Goal: Transaction & Acquisition: Book appointment/travel/reservation

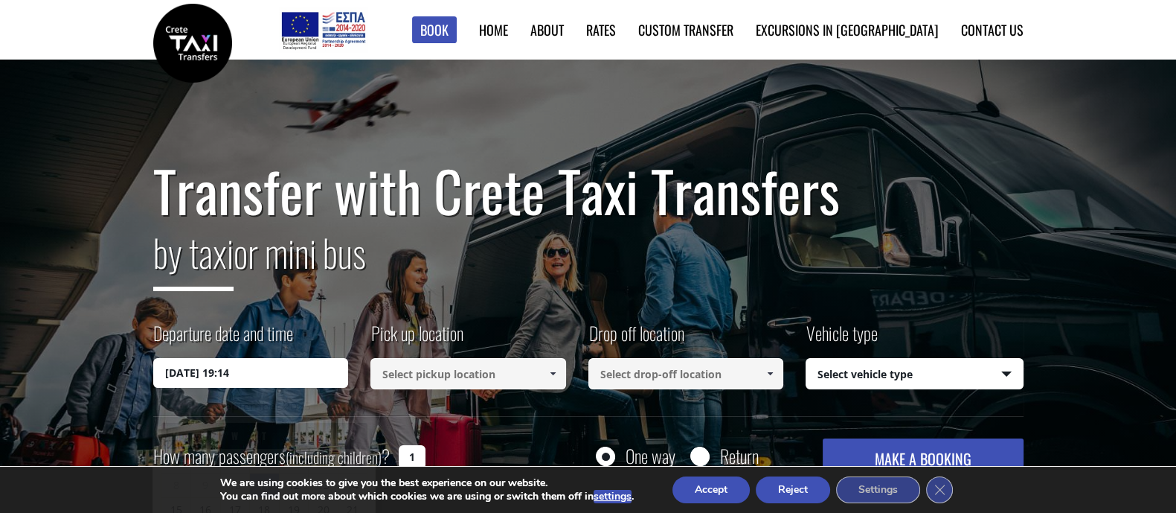
click at [257, 362] on input "[DATE] 19:14" at bounding box center [251, 373] width 196 height 30
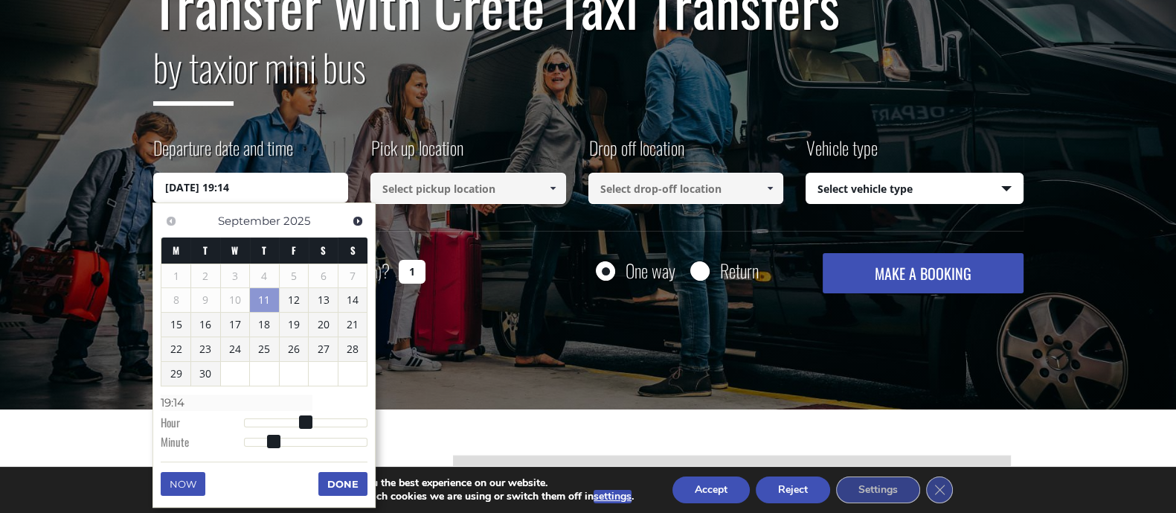
scroll to position [185, 0]
click at [361, 214] on link "Next" at bounding box center [357, 221] width 20 height 20
click at [296, 301] on link "10" at bounding box center [294, 300] width 29 height 24
type input "[DATE] 00:00"
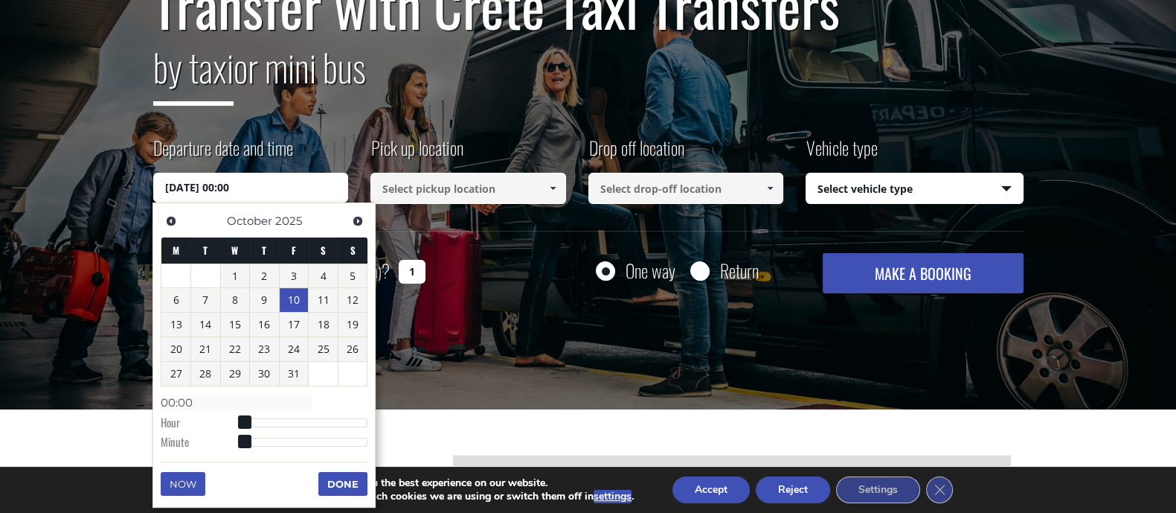
click at [473, 196] on input at bounding box center [469, 188] width 196 height 31
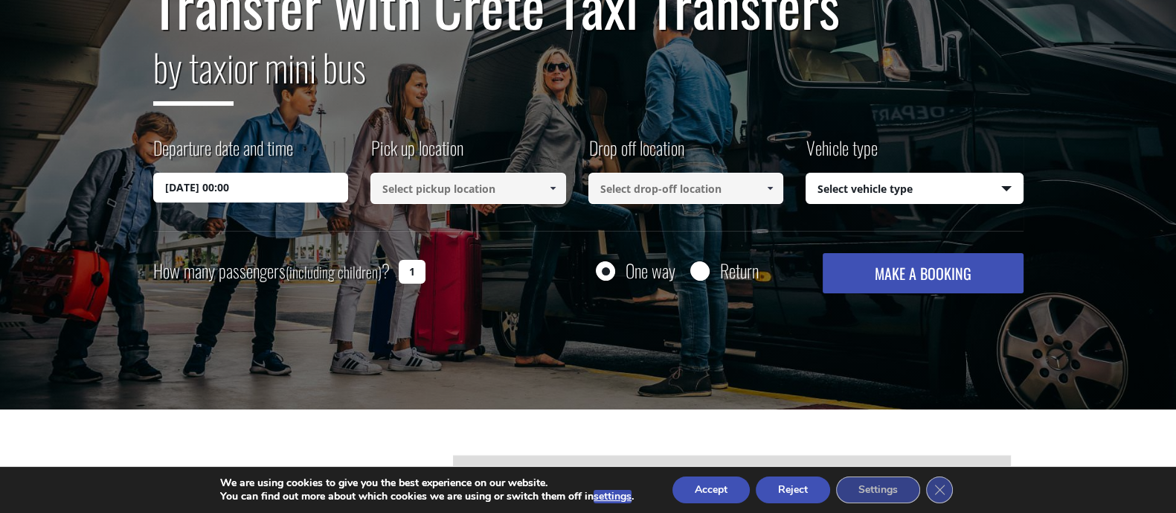
click at [558, 187] on link at bounding box center [552, 188] width 25 height 31
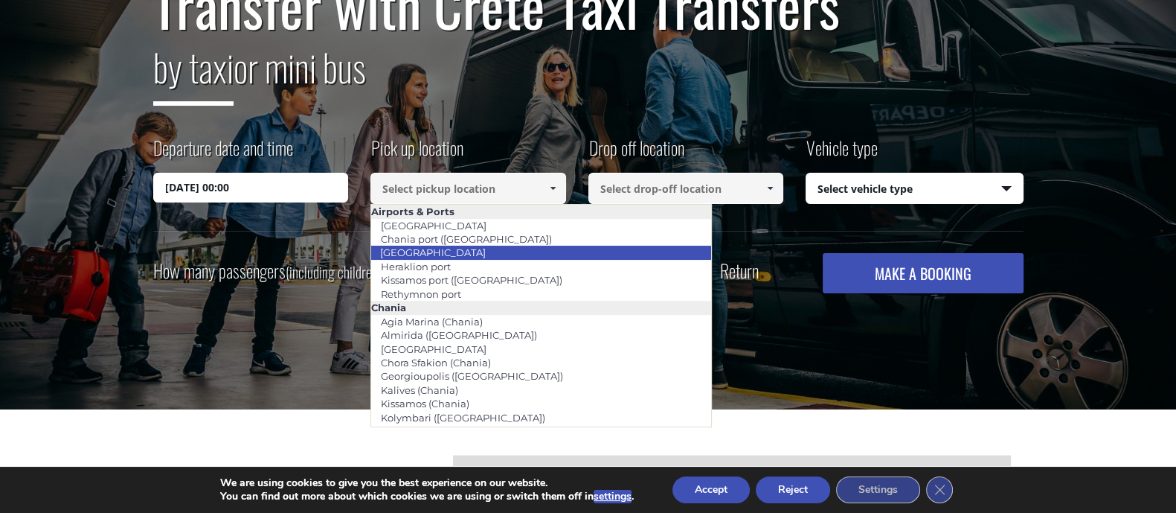
click at [469, 254] on link "[GEOGRAPHIC_DATA]" at bounding box center [433, 252] width 125 height 21
type input "[GEOGRAPHIC_DATA]"
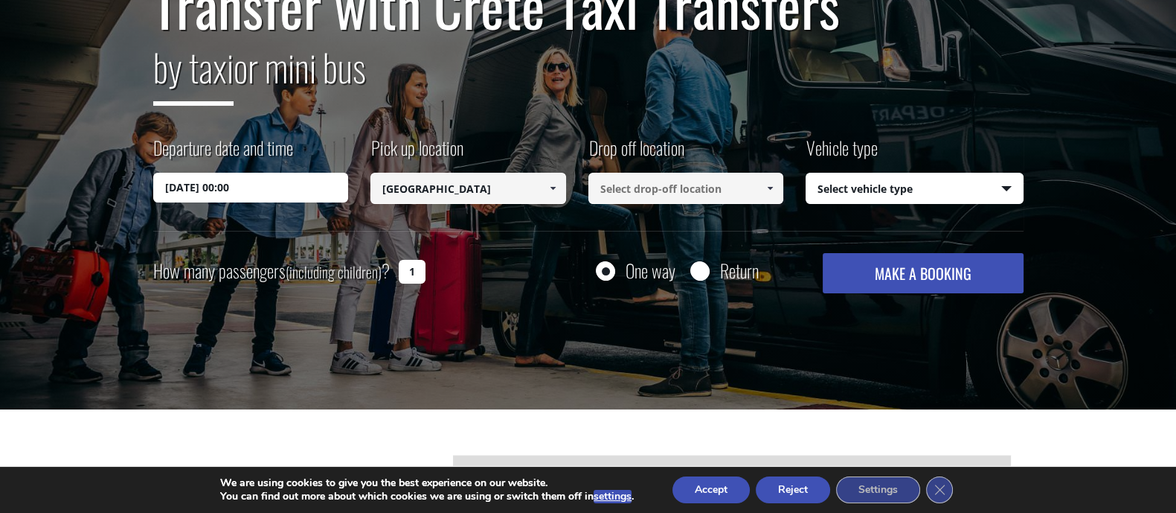
click at [712, 186] on input at bounding box center [687, 188] width 196 height 31
click at [770, 184] on span at bounding box center [770, 188] width 12 height 12
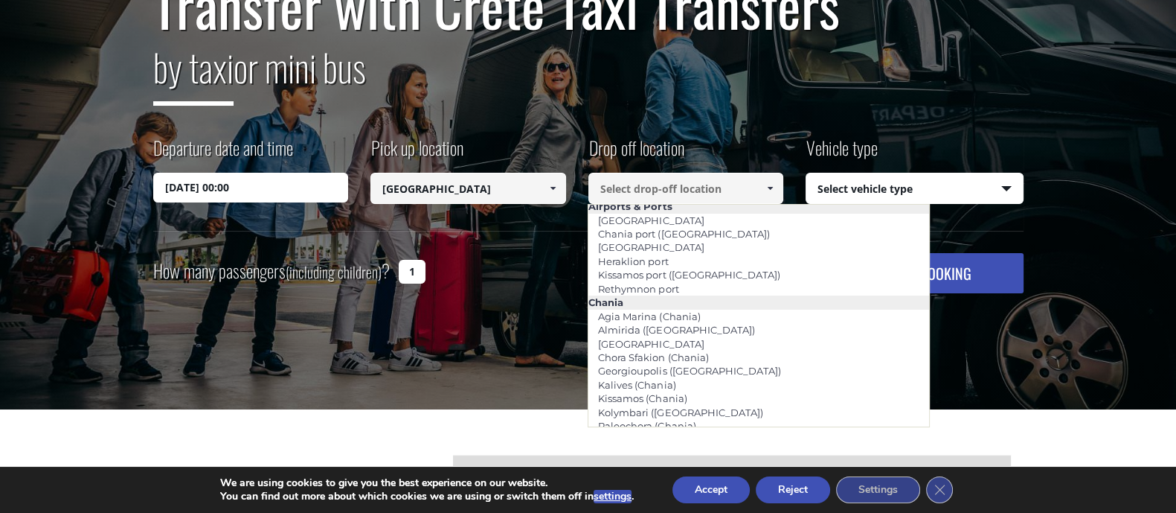
scroll to position [0, 0]
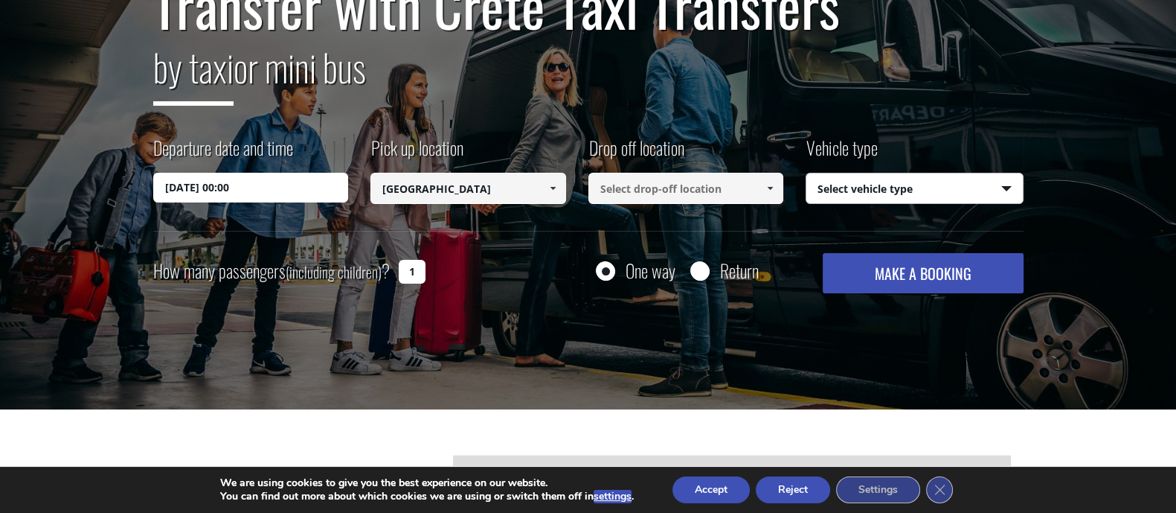
click at [871, 177] on select "Select vehicle type Taxi (4 passengers) Mercedes E Class Mini Van (7 passengers…" at bounding box center [915, 188] width 217 height 31
select select "540"
click at [807, 173] on select "Select vehicle type Taxi (4 passengers) Mercedes E Class Mini Van (7 passengers…" at bounding box center [915, 188] width 217 height 31
click at [879, 190] on select "Select vehicle type Taxi (4 passengers) Mercedes E Class Mini Van (7 passengers…" at bounding box center [915, 188] width 217 height 31
